Goal: Communication & Community: Answer question/provide support

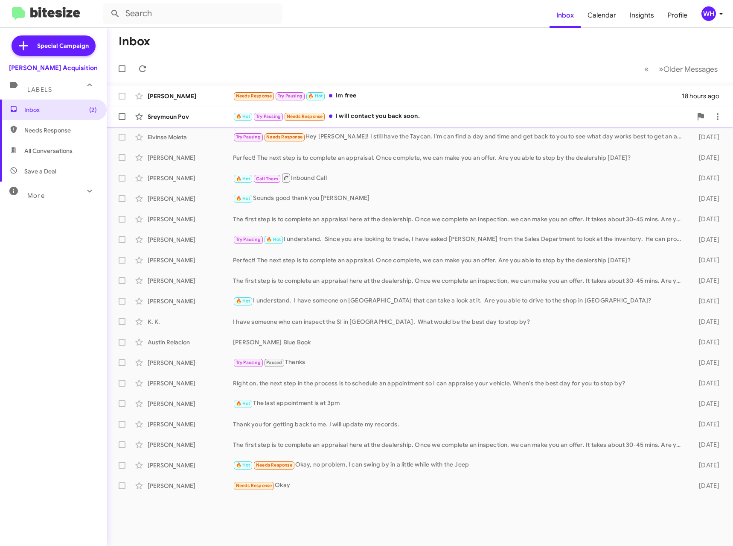
click at [166, 117] on div "Sreymoun Pov" at bounding box center [190, 116] width 85 height 9
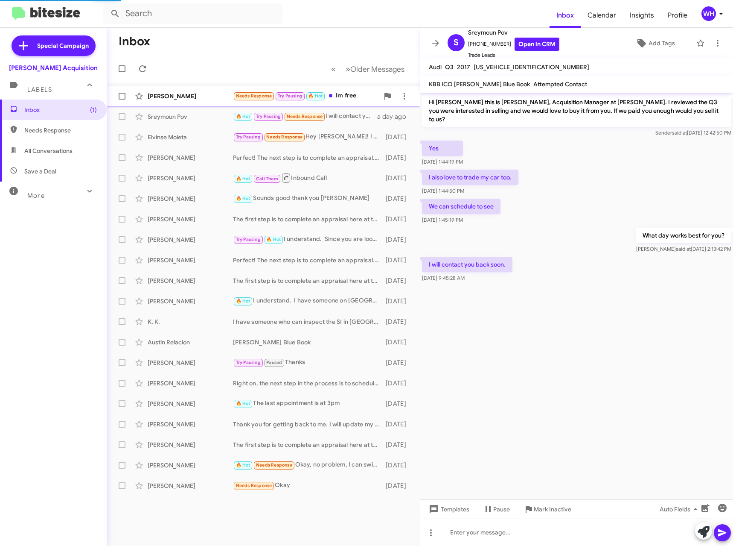
click at [155, 100] on div "[PERSON_NAME]" at bounding box center [190, 96] width 85 height 9
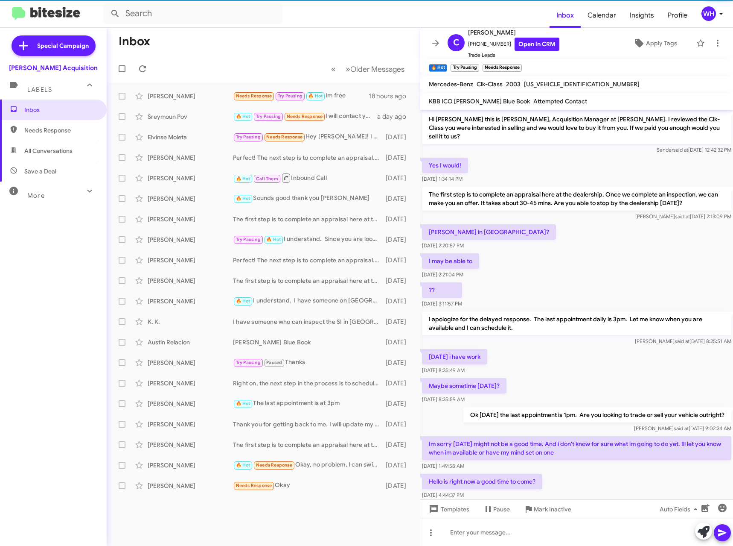
scroll to position [50, 0]
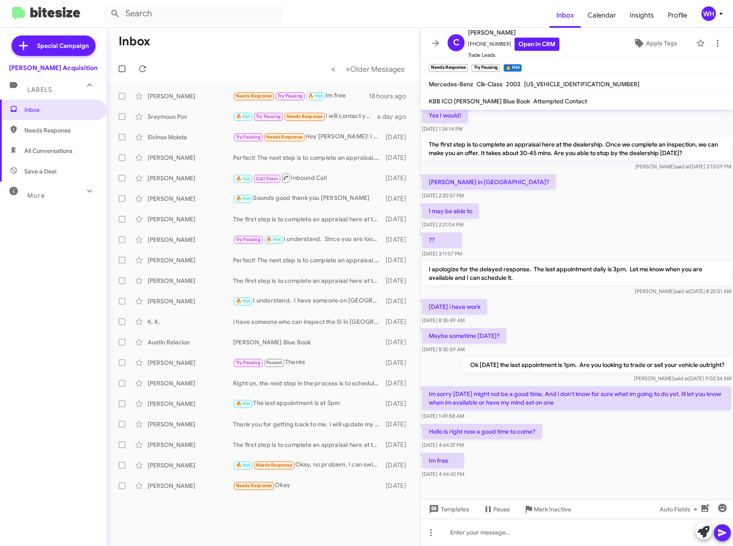
click at [510, 485] on div at bounding box center [576, 494] width 313 height 28
click at [166, 115] on div "Sreymoun Pov" at bounding box center [190, 116] width 85 height 9
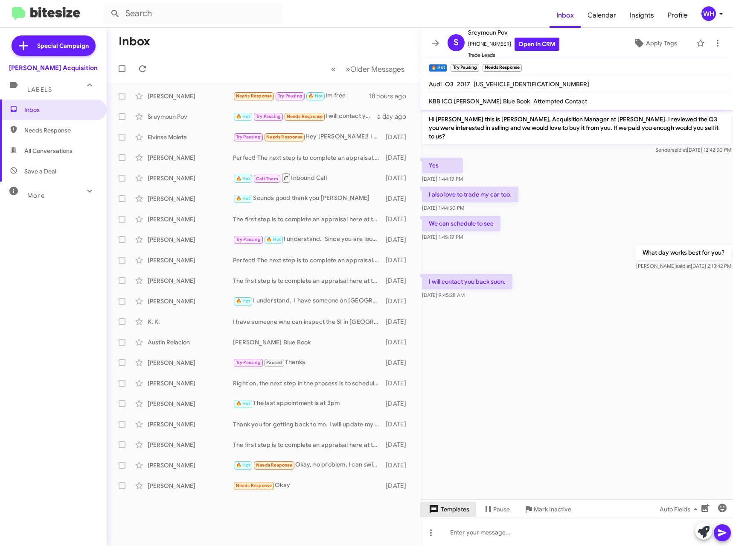
click at [461, 516] on span "Templates" at bounding box center [448, 508] width 42 height 15
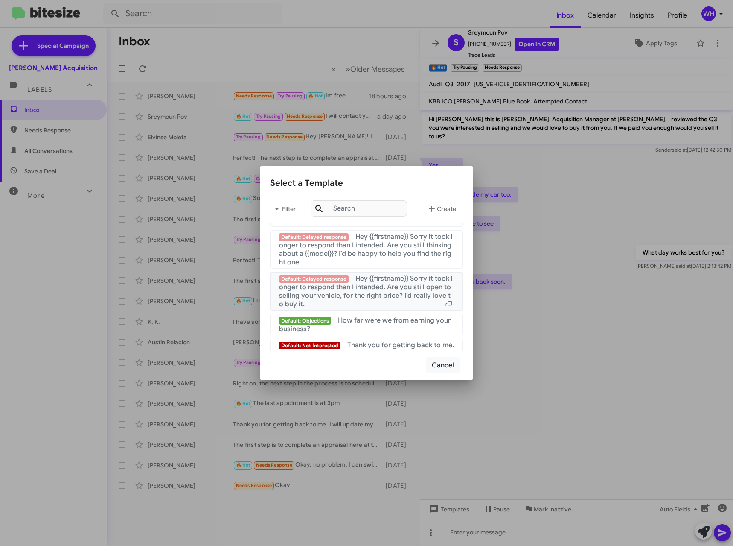
scroll to position [823, 0]
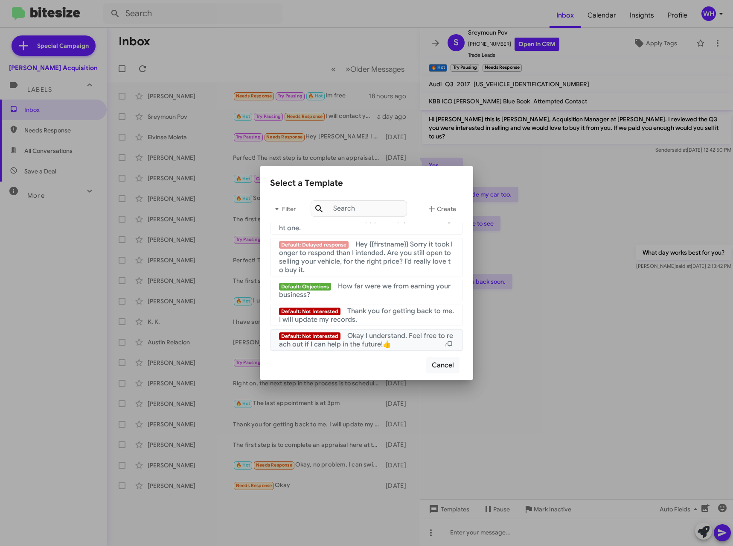
drag, startPoint x: 329, startPoint y: 344, endPoint x: 340, endPoint y: 344, distance: 10.7
click at [330, 344] on span "Okay I understand. Feel free to reach out if I can help in the future!👍" at bounding box center [366, 339] width 174 height 17
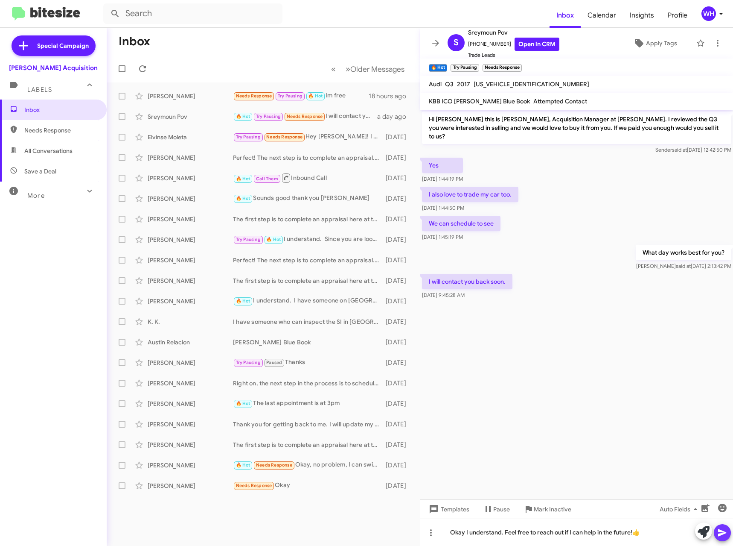
drag, startPoint x: 726, startPoint y: 531, endPoint x: 713, endPoint y: 540, distance: 15.9
click at [726, 531] on icon at bounding box center [723, 532] width 10 height 10
